Goal: Book appointment/travel/reservation

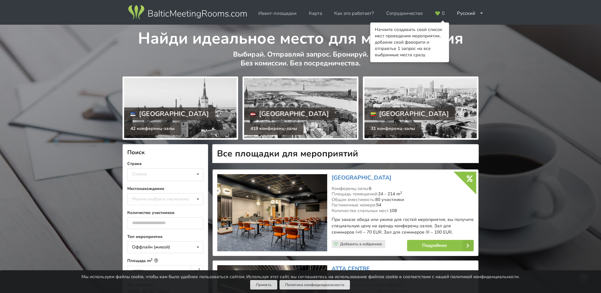
click at [512, 74] on div "Найди идеальное место для мероприятия Выбирай. Отправляй запрос. Бронируй. Без …" at bounding box center [300, 50] width 601 height 50
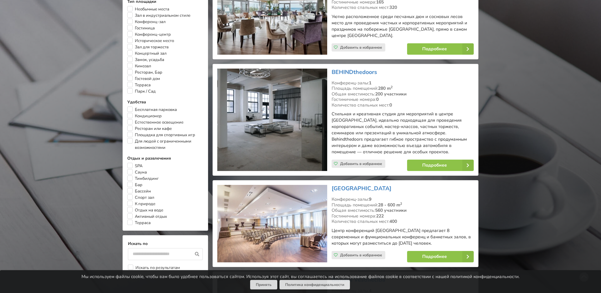
scroll to position [387, 0]
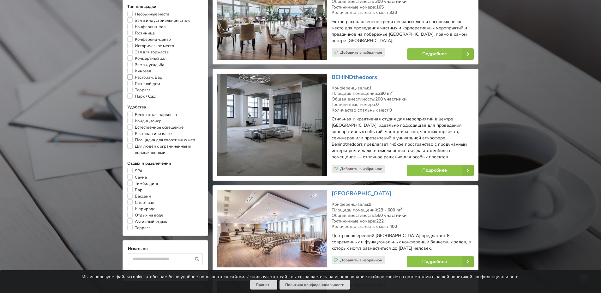
click at [132, 81] on label "Ресторан, Бар" at bounding box center [144, 77] width 35 height 6
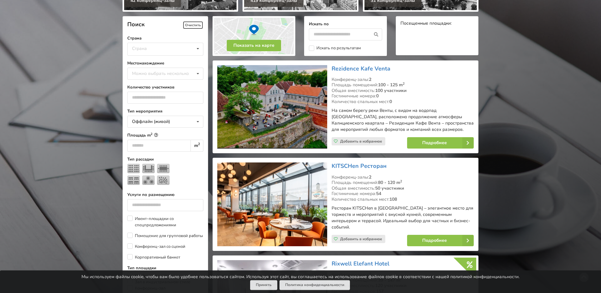
scroll to position [129, 0]
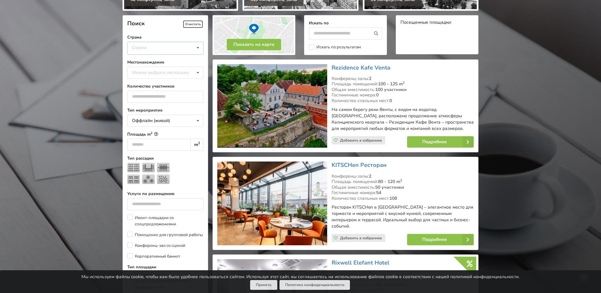
click at [187, 45] on div "Страна Латвия [GEOGRAPHIC_DATA] [GEOGRAPHIC_DATA]" at bounding box center [165, 48] width 76 height 13
click at [152, 62] on div "[GEOGRAPHIC_DATA]" at bounding box center [166, 60] width 76 height 12
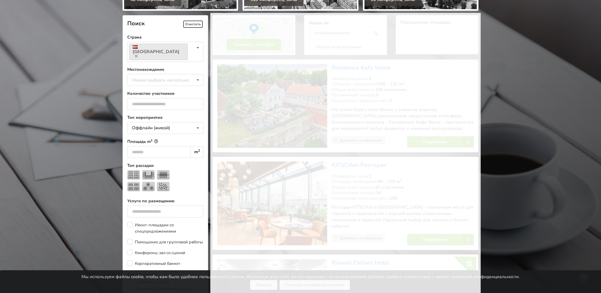
scroll to position [142, 0]
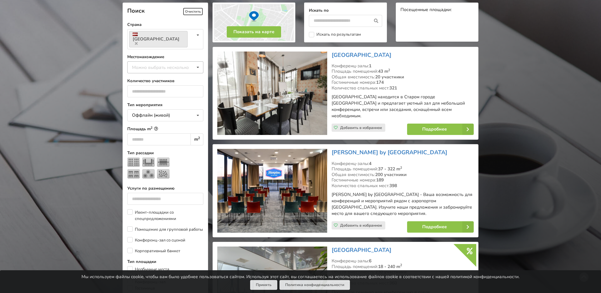
click at [189, 64] on div "Можно выбрать несколько" at bounding box center [167, 67] width 73 height 7
click at [161, 95] on div "Окрестности Риги" at bounding box center [166, 101] width 76 height 12
